Goal: Transaction & Acquisition: Purchase product/service

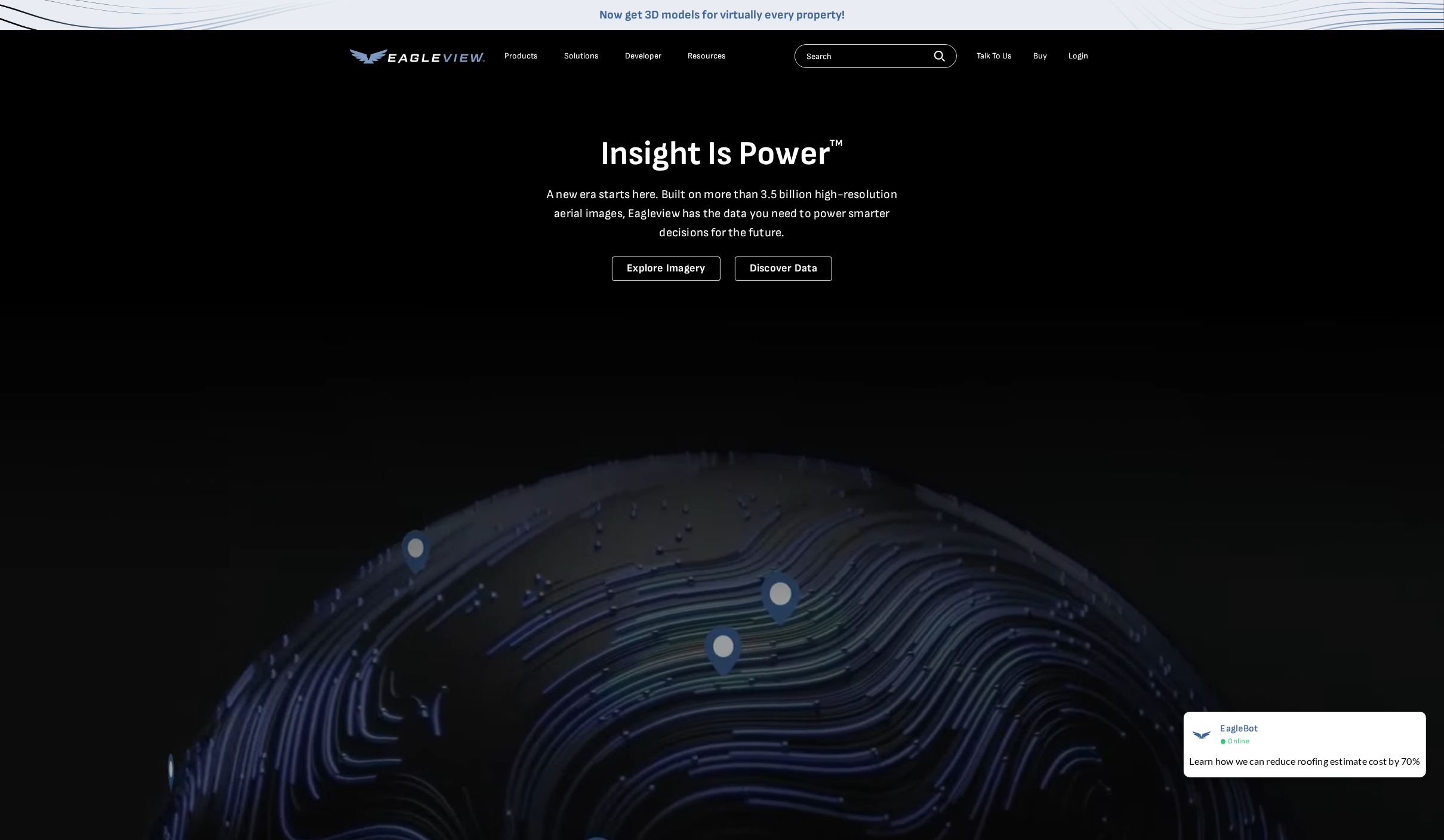
click at [1076, 52] on div "Login" at bounding box center [1078, 55] width 20 height 11
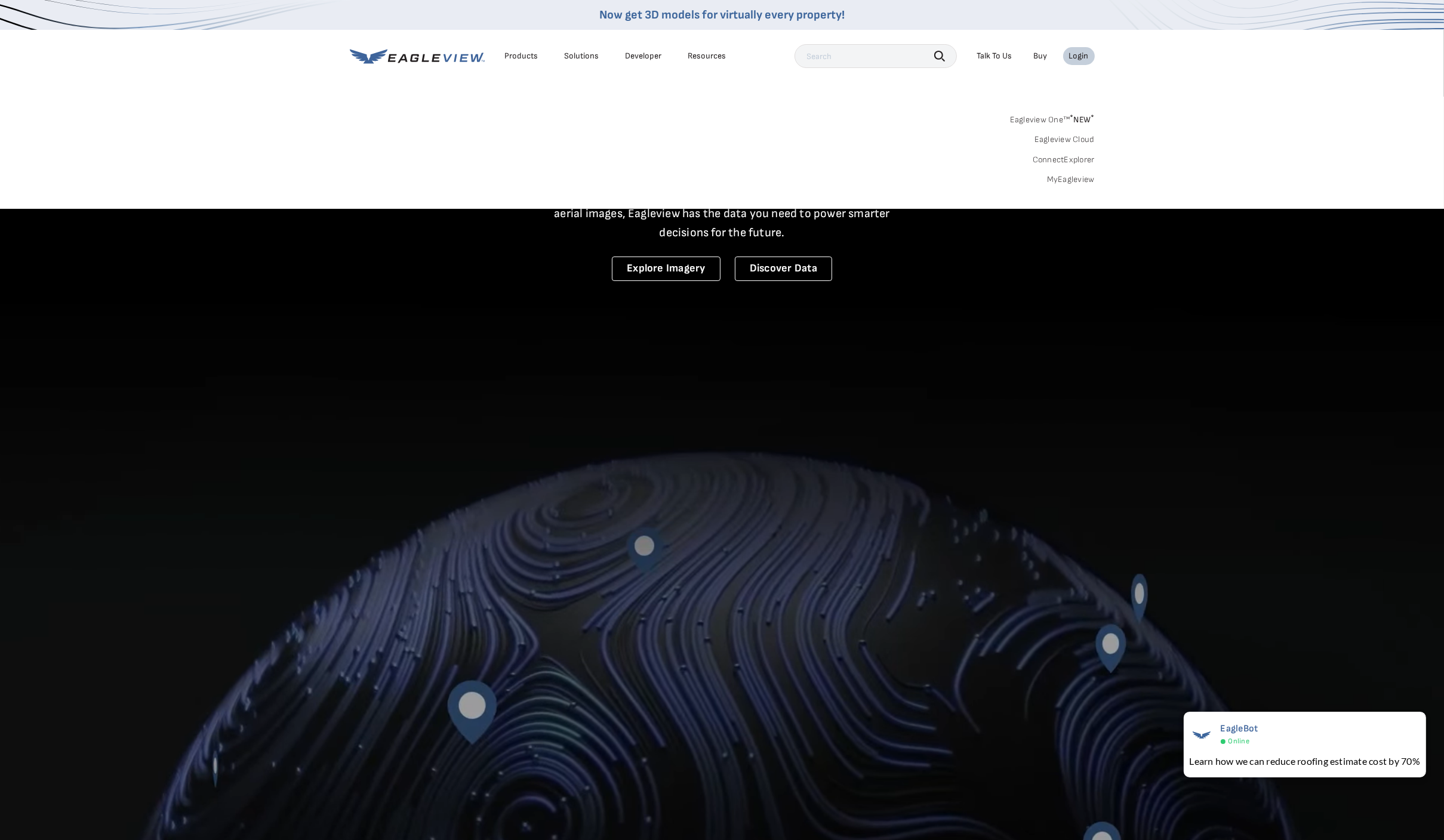
click at [1069, 184] on link "MyEagleview" at bounding box center [1071, 179] width 48 height 11
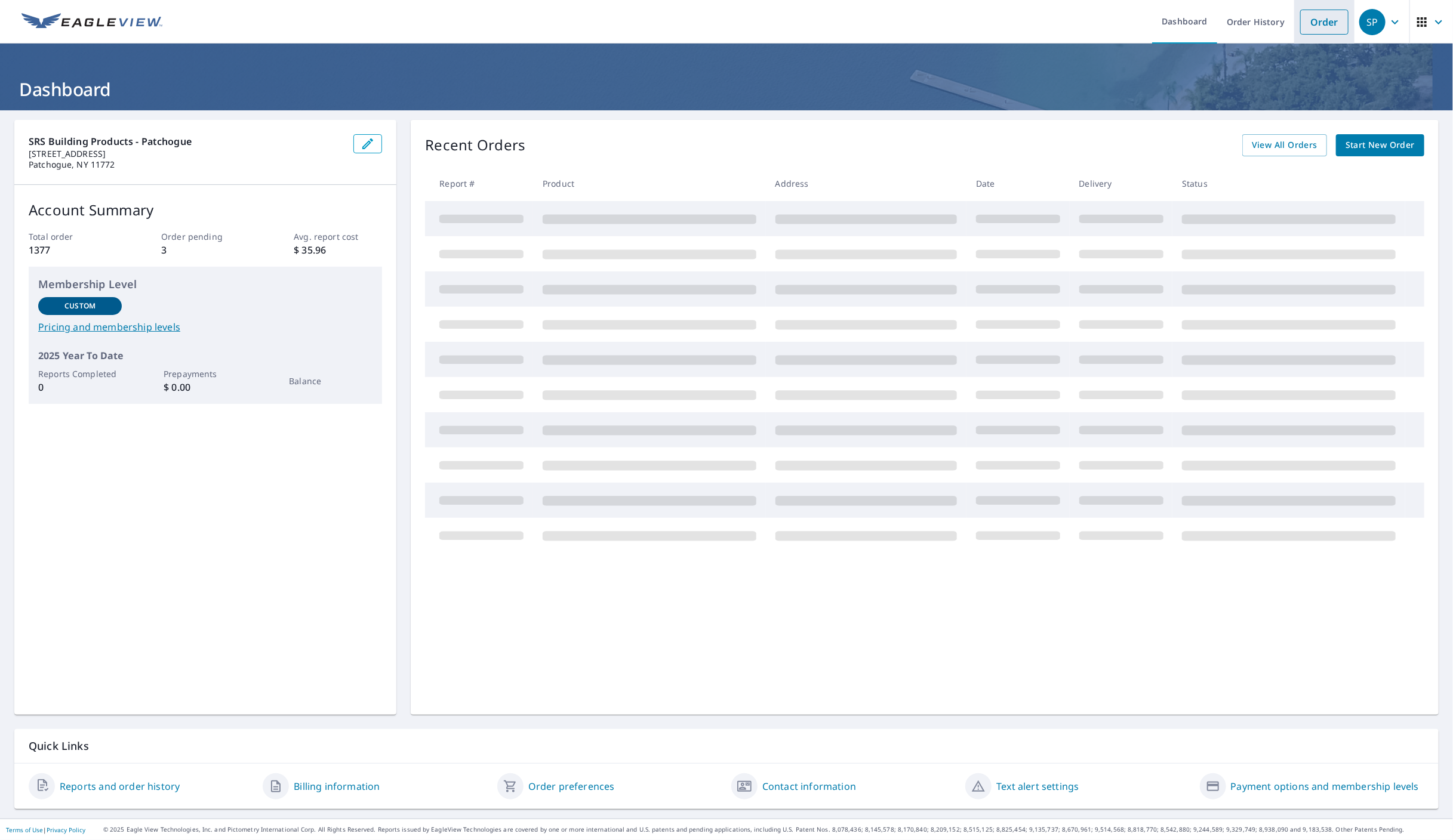
click at [1301, 26] on link "Order" at bounding box center [1325, 22] width 49 height 25
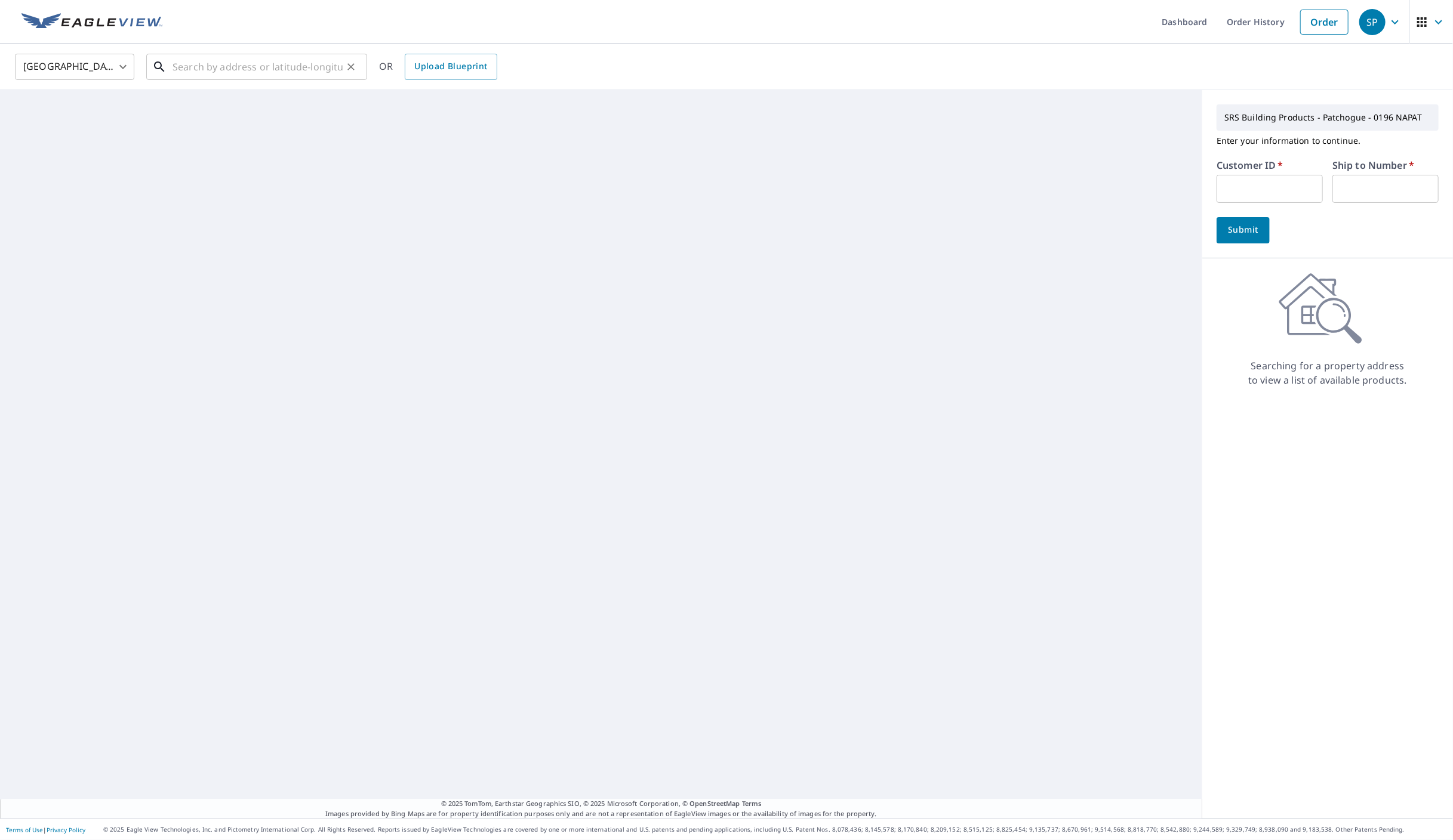
click at [290, 74] on input "text" at bounding box center [257, 66] width 170 height 33
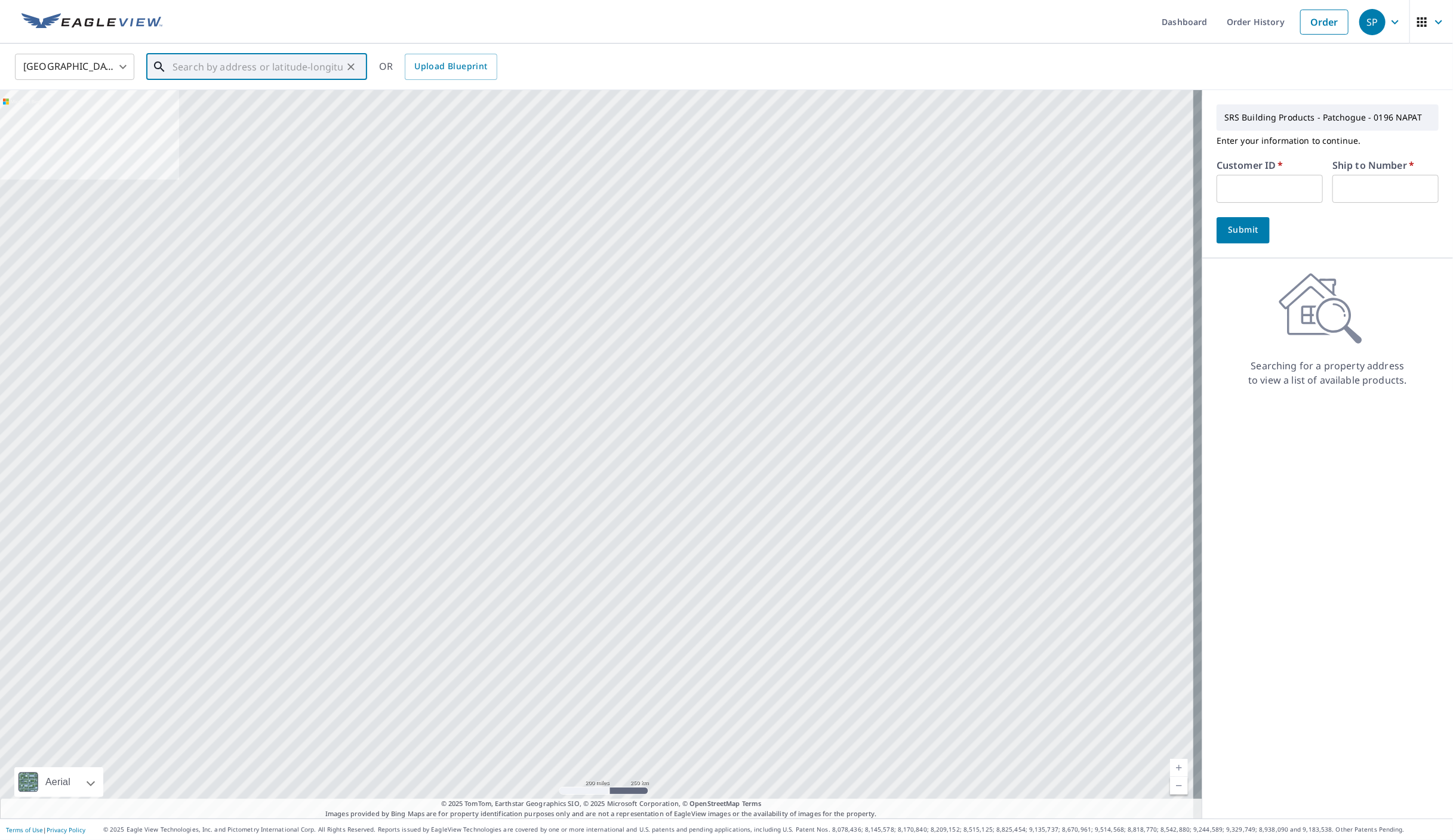
paste input "[STREET_ADDRESS]"
click at [256, 106] on span "[STREET_ADDRESS]" at bounding box center [264, 101] width 188 height 14
type input "[STREET_ADDRESS]"
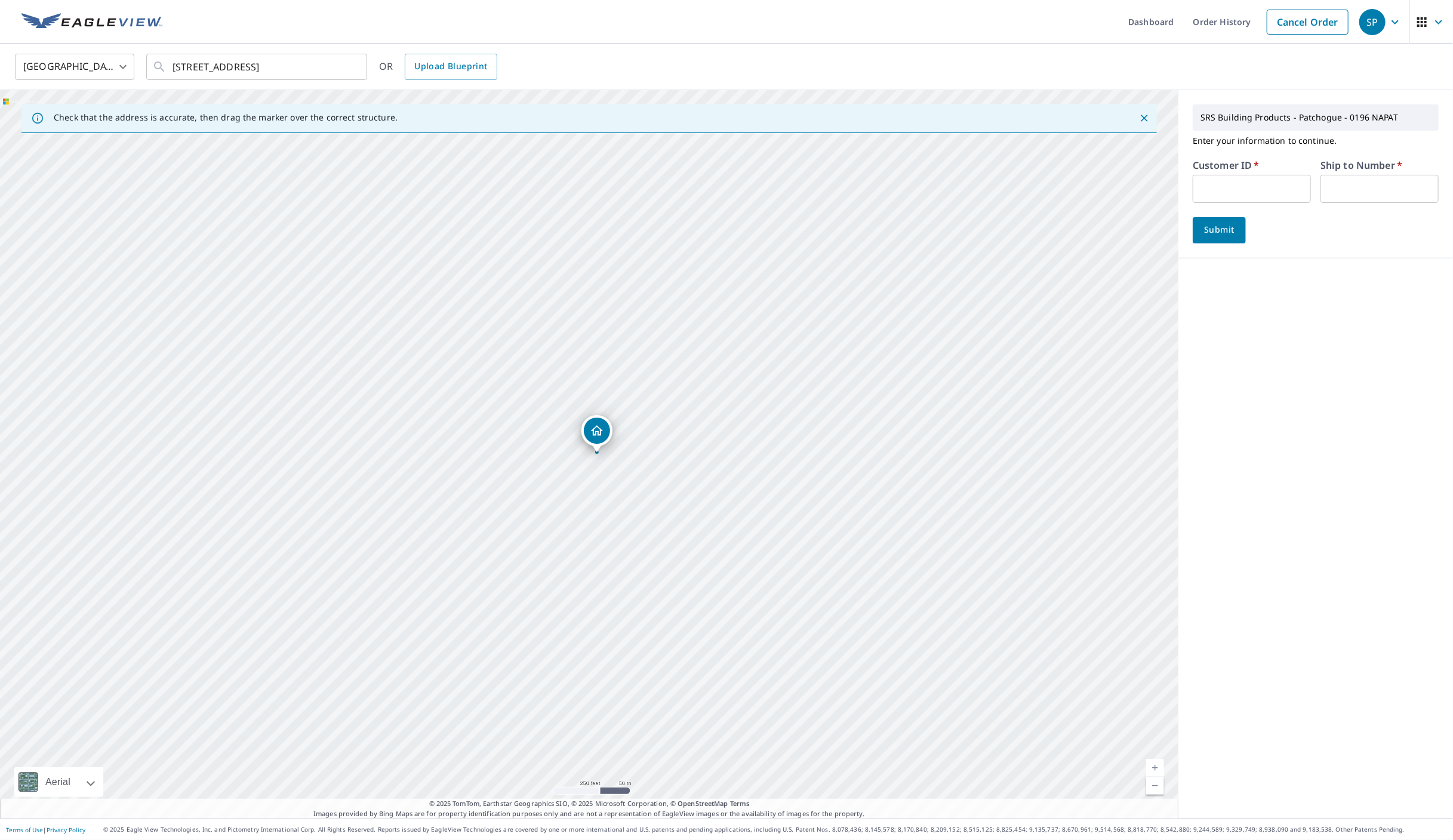
click at [1218, 196] on input "text" at bounding box center [1252, 188] width 119 height 28
type input "CASH"
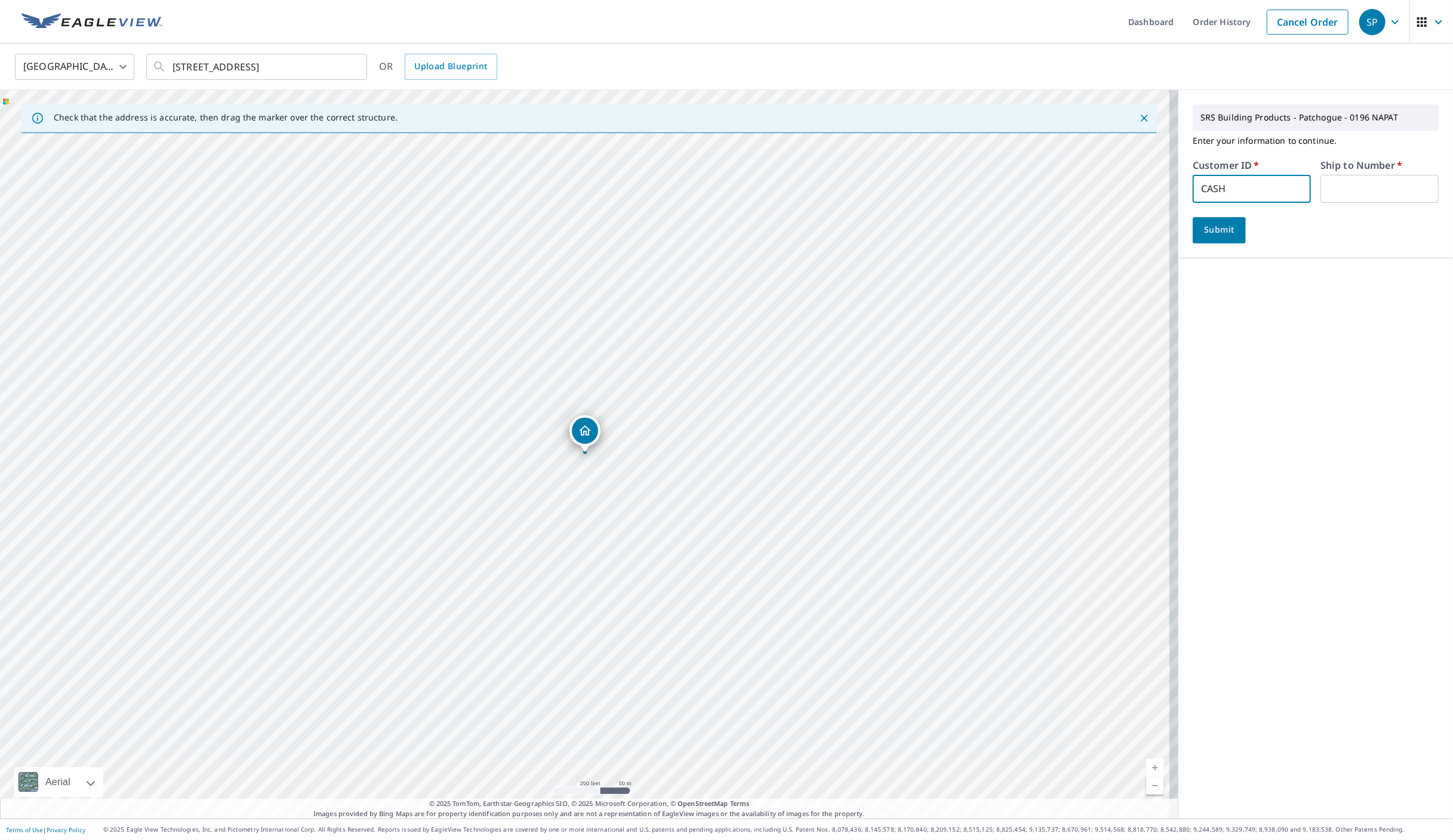
click at [1366, 191] on input "text" at bounding box center [1380, 188] width 119 height 28
type input "8196"
click at [1217, 235] on span "Submit" at bounding box center [1219, 231] width 34 height 15
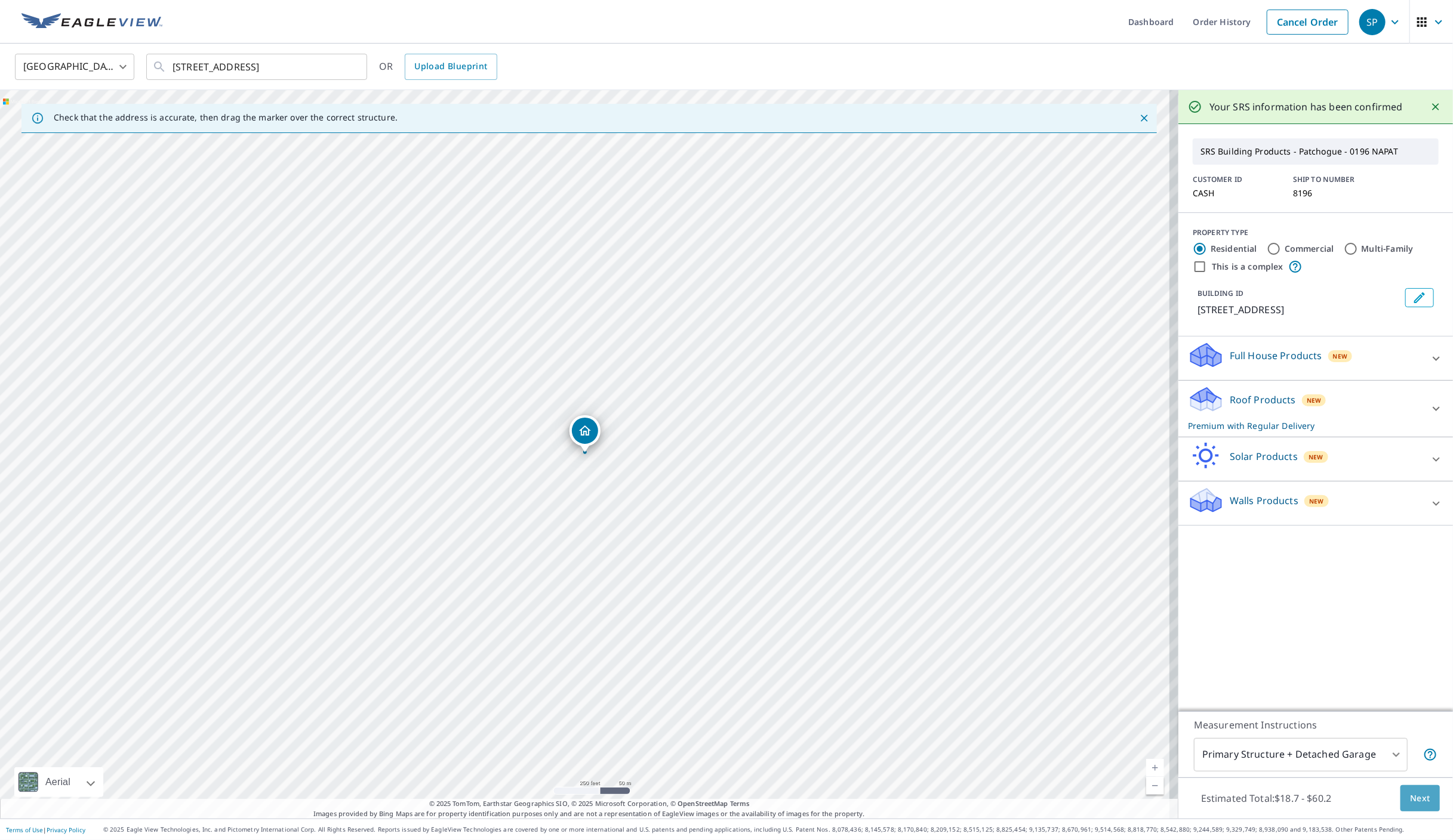
click at [1421, 802] on button "Next" at bounding box center [1420, 799] width 39 height 27
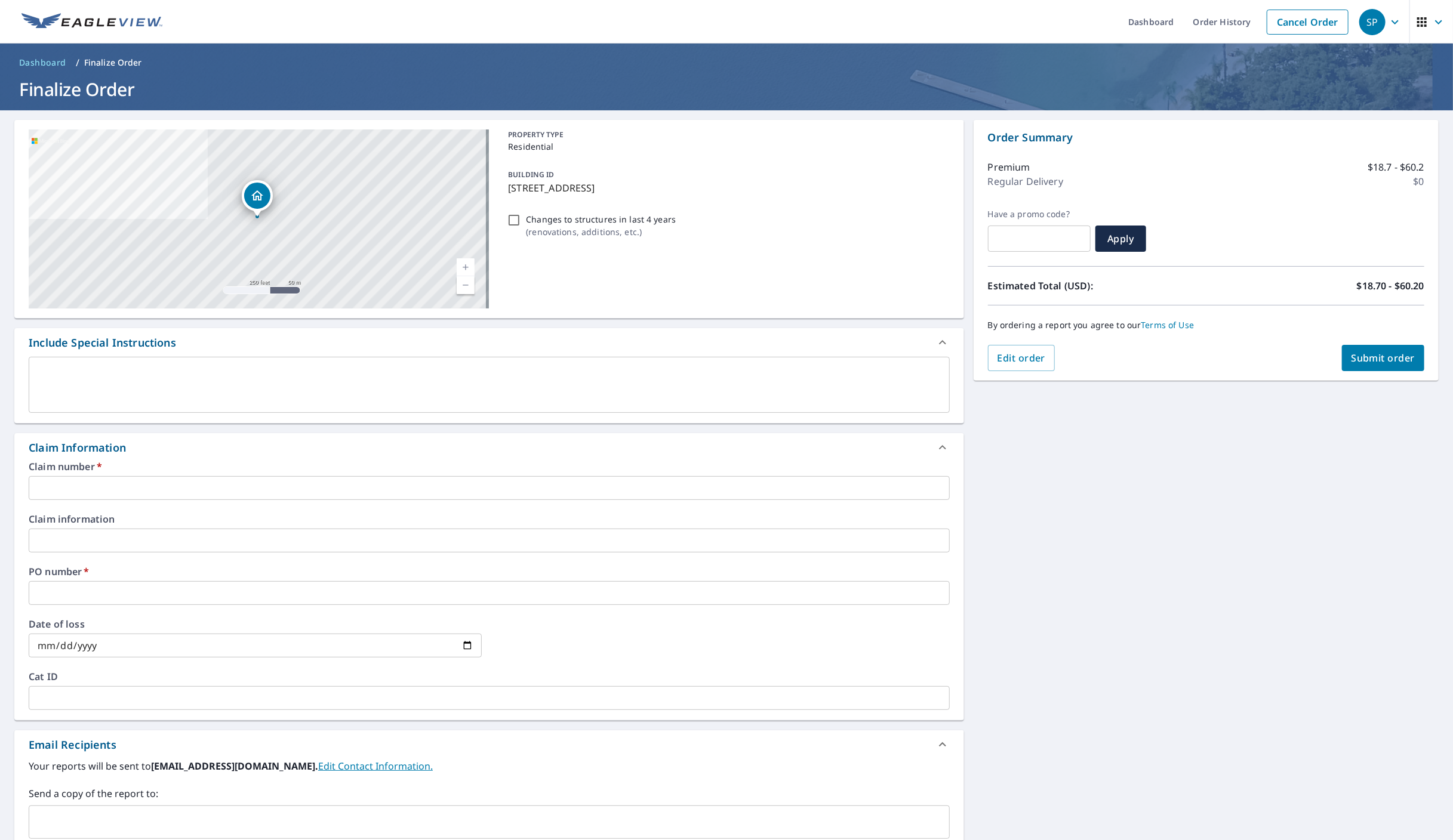
drag, startPoint x: 698, startPoint y: 186, endPoint x: 506, endPoint y: 192, distance: 192.1
click at [508, 192] on p "[STREET_ADDRESS]" at bounding box center [726, 188] width 436 height 14
checkbox input "true"
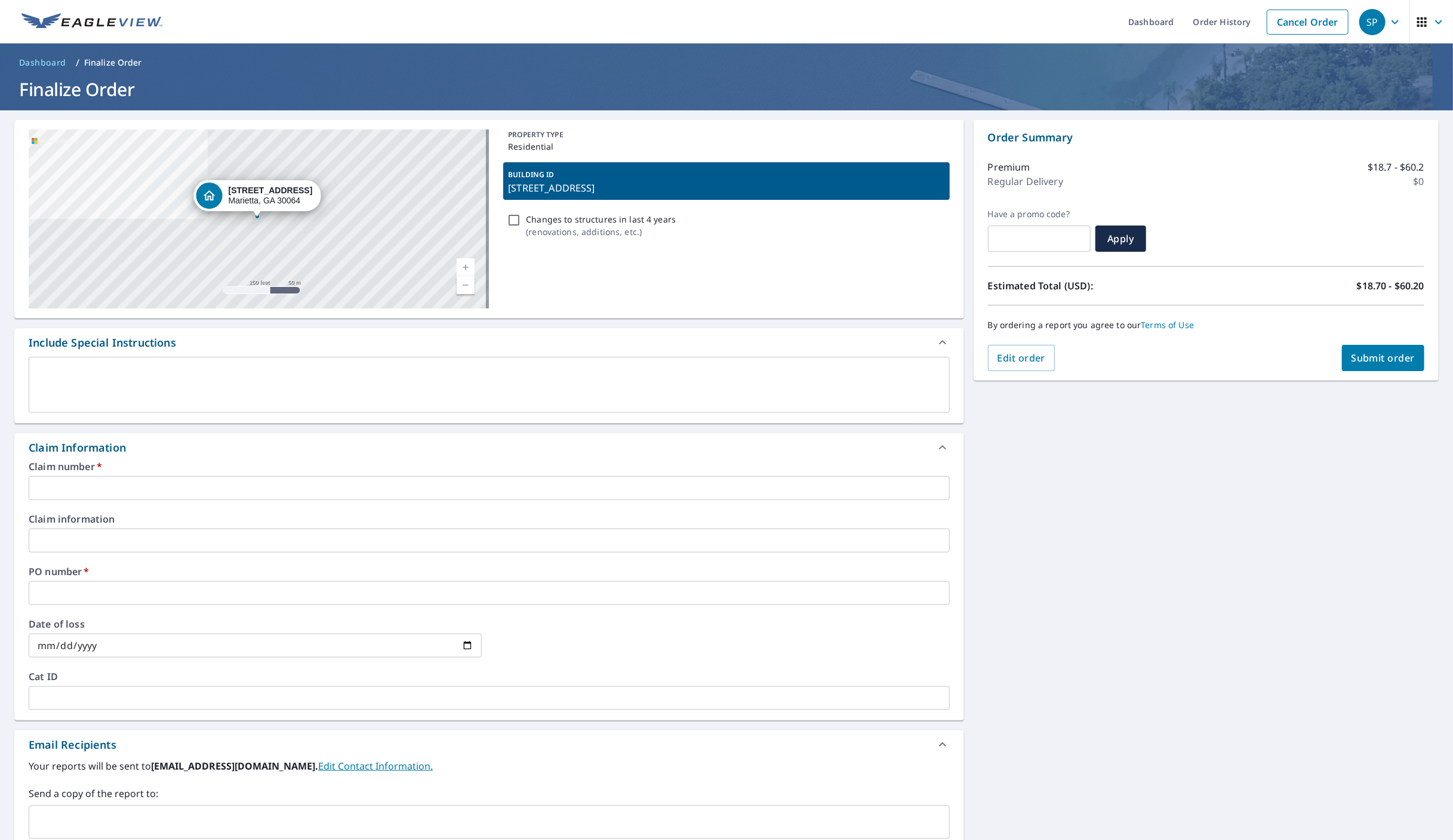
copy p "[STREET_ADDRESS]"
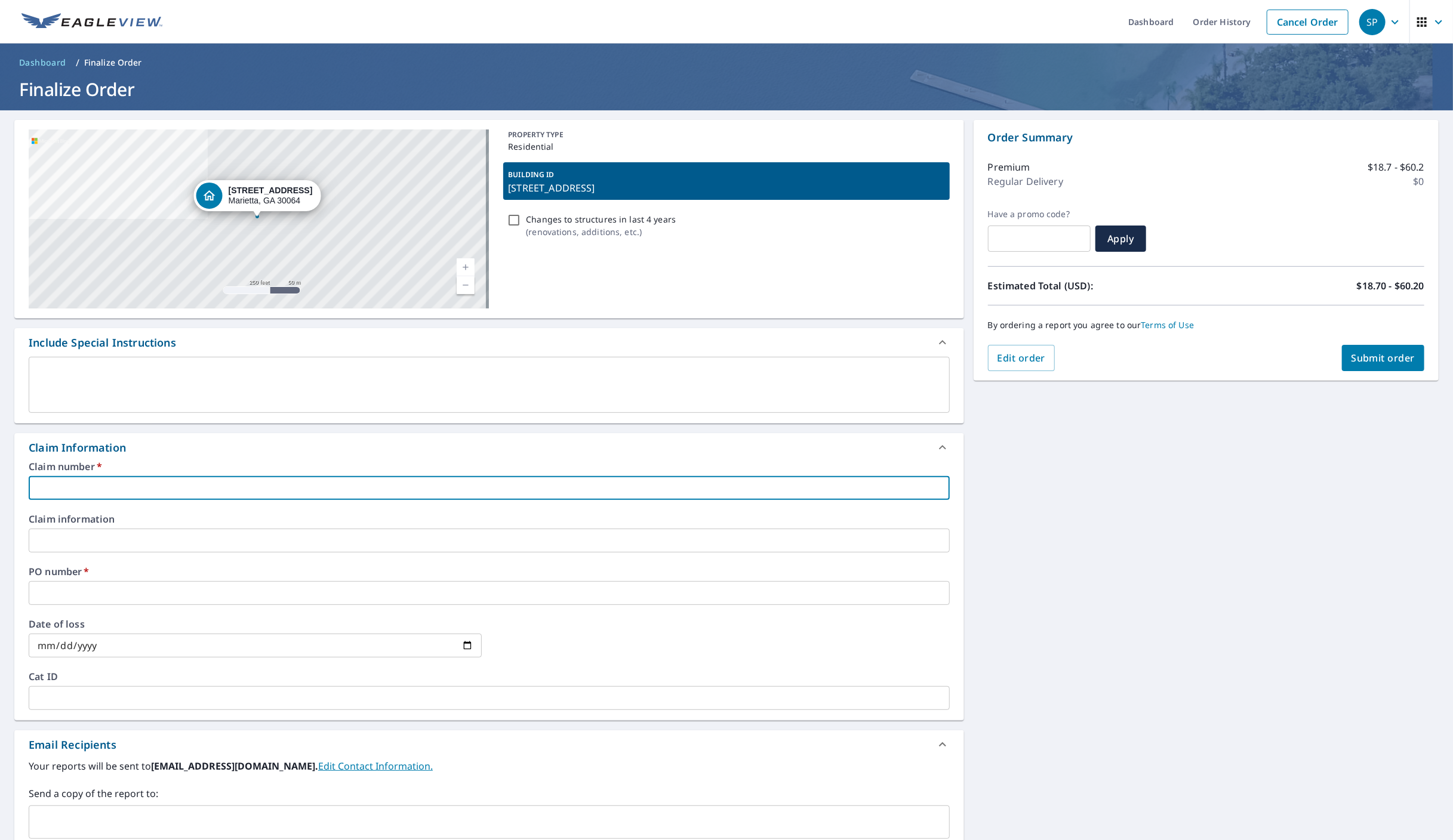
click at [198, 480] on input "text" at bounding box center [489, 488] width 922 height 24
paste input "[STREET_ADDRESS]"
type input "[STREET_ADDRESS]"
checkbox input "true"
type input "[STREET_ADDRESS]"
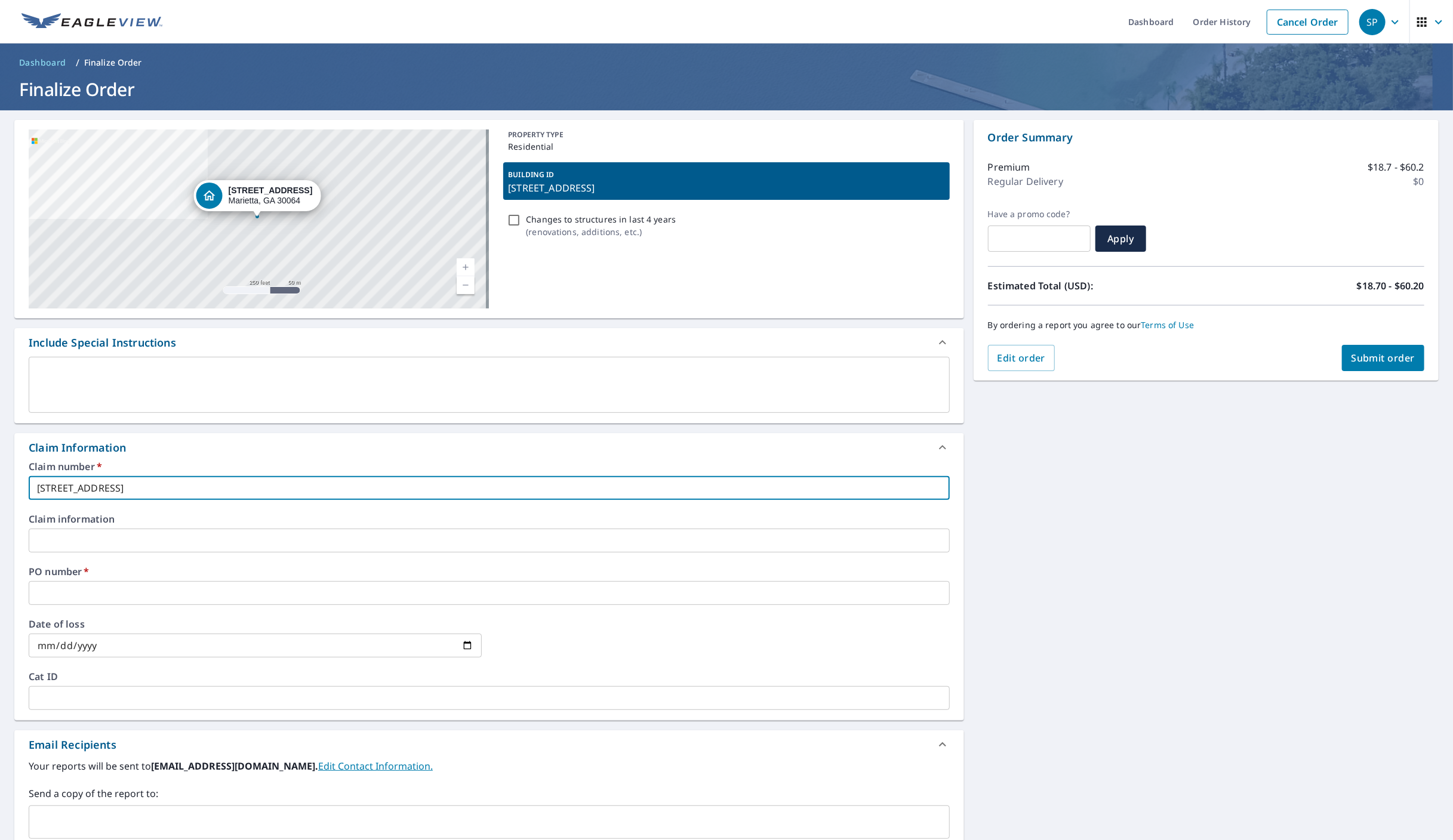
click at [86, 597] on input "text" at bounding box center [489, 593] width 922 height 24
paste input "[STREET_ADDRESS]"
type input "[STREET_ADDRESS]"
checkbox input "true"
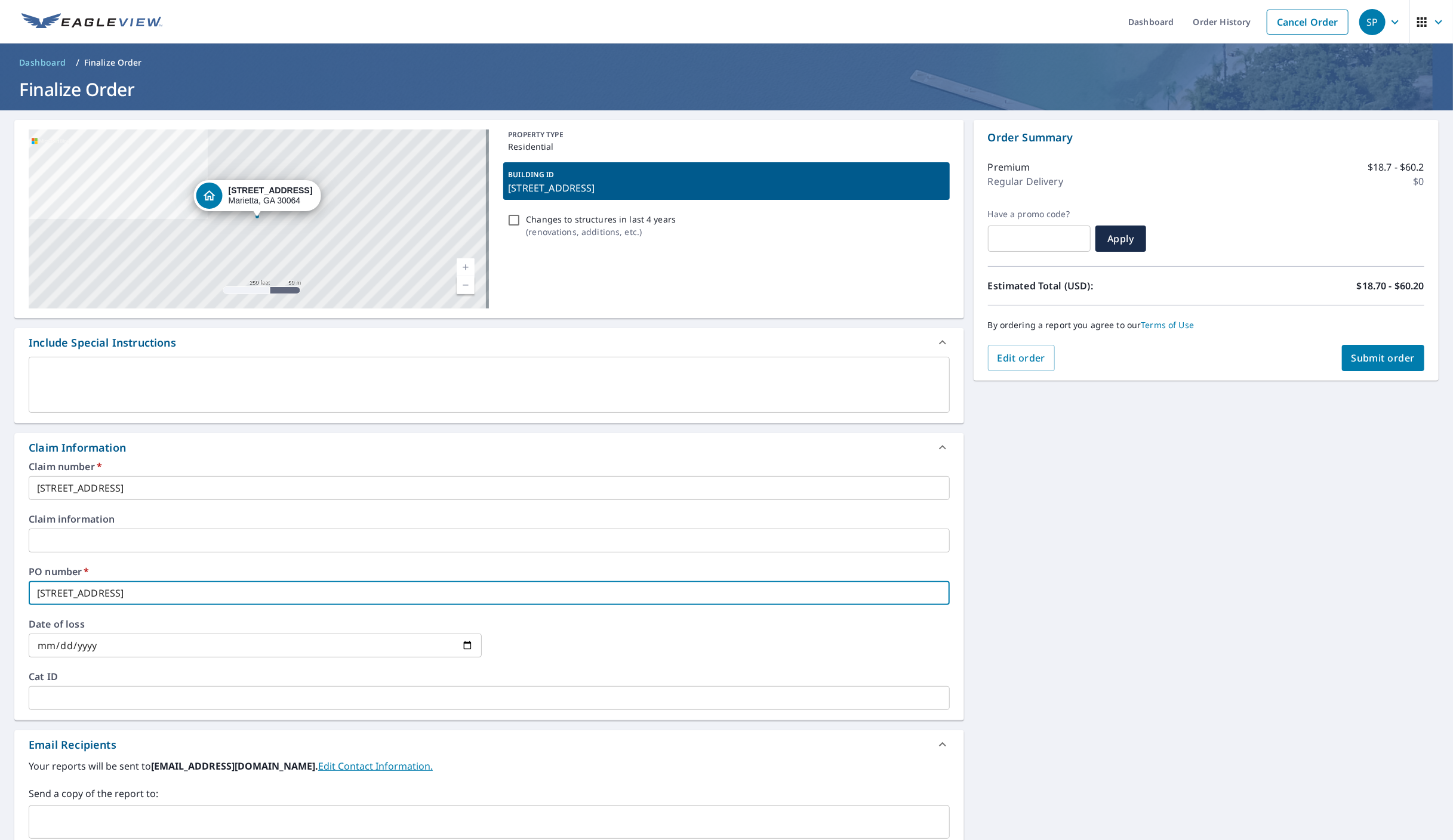
scroll to position [59, 0]
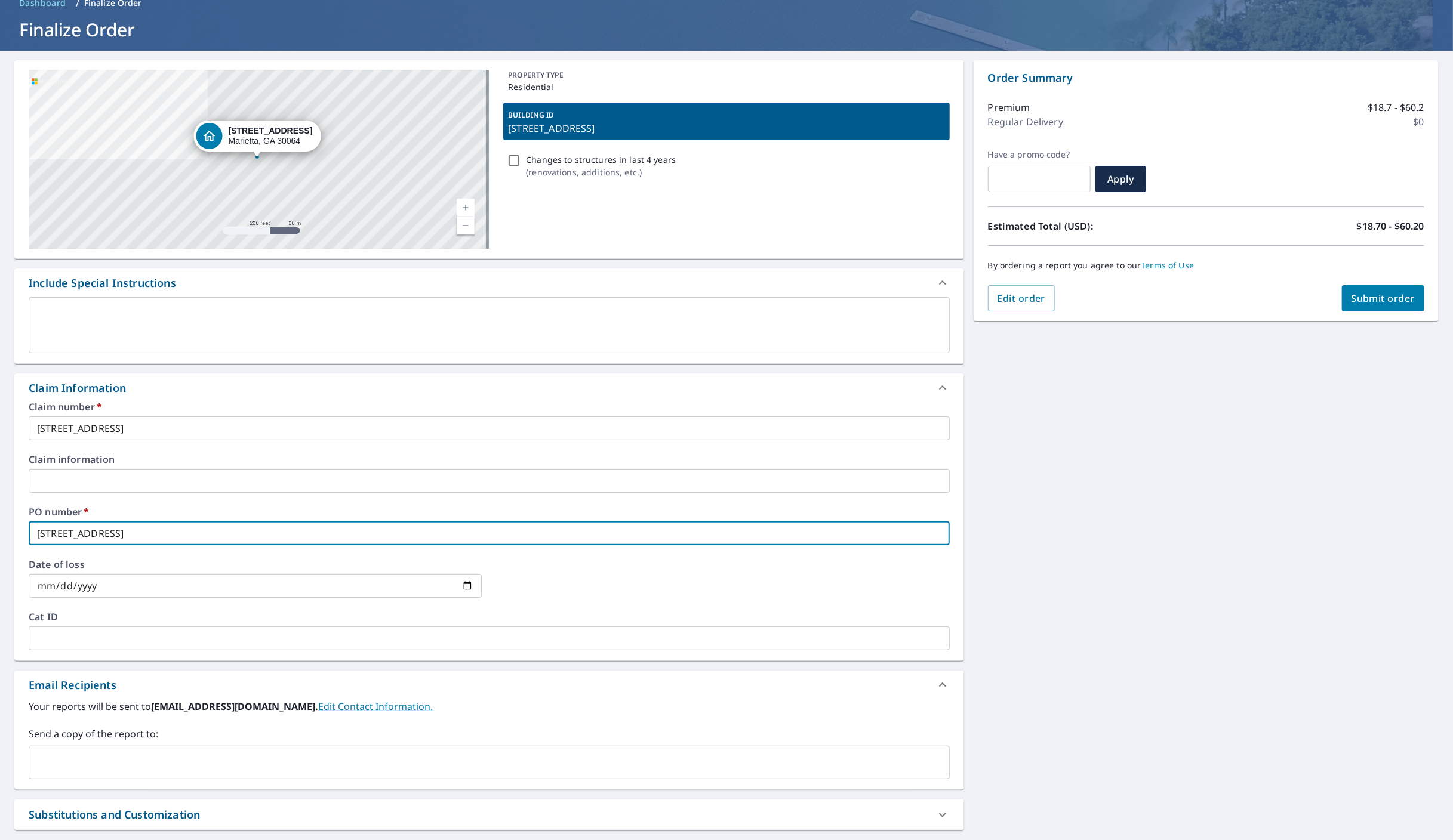
type input "[STREET_ADDRESS]"
click at [196, 770] on input "text" at bounding box center [481, 763] width 893 height 23
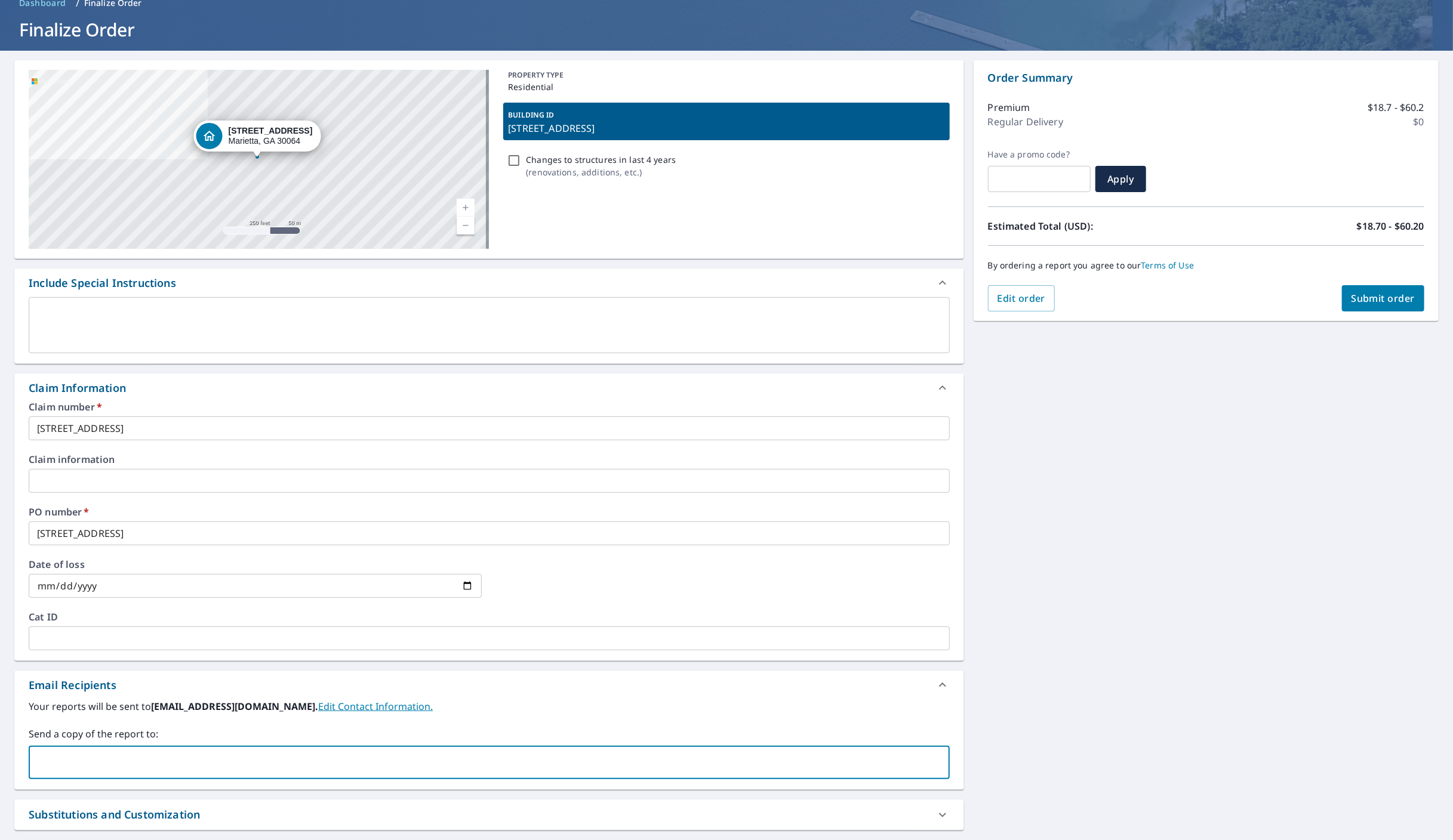
type input "[EMAIL_ADDRESS][PERSON_NAME][DOMAIN_NAME]"
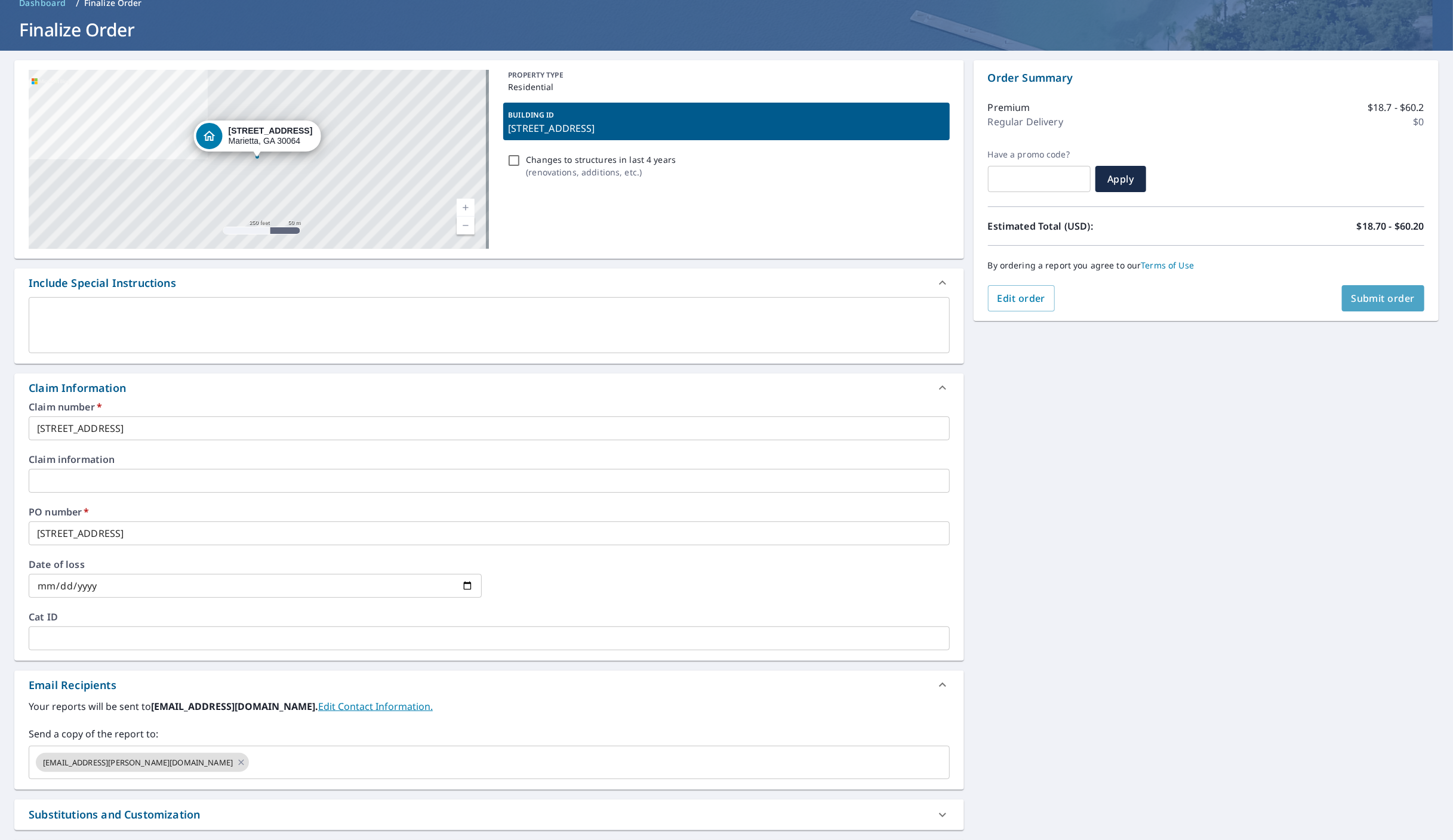
click at [1387, 298] on span "Submit order" at bounding box center [1383, 298] width 64 height 13
checkbox input "true"
